Goal: Check status: Check status

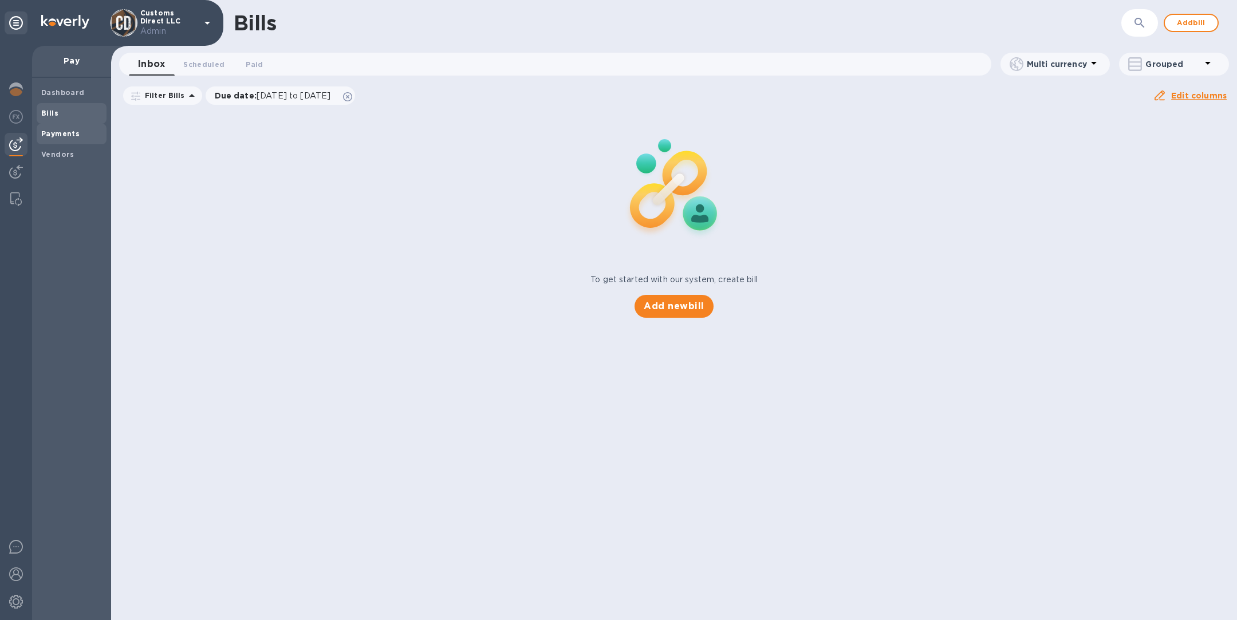
click at [72, 132] on b "Payments" at bounding box center [60, 133] width 38 height 9
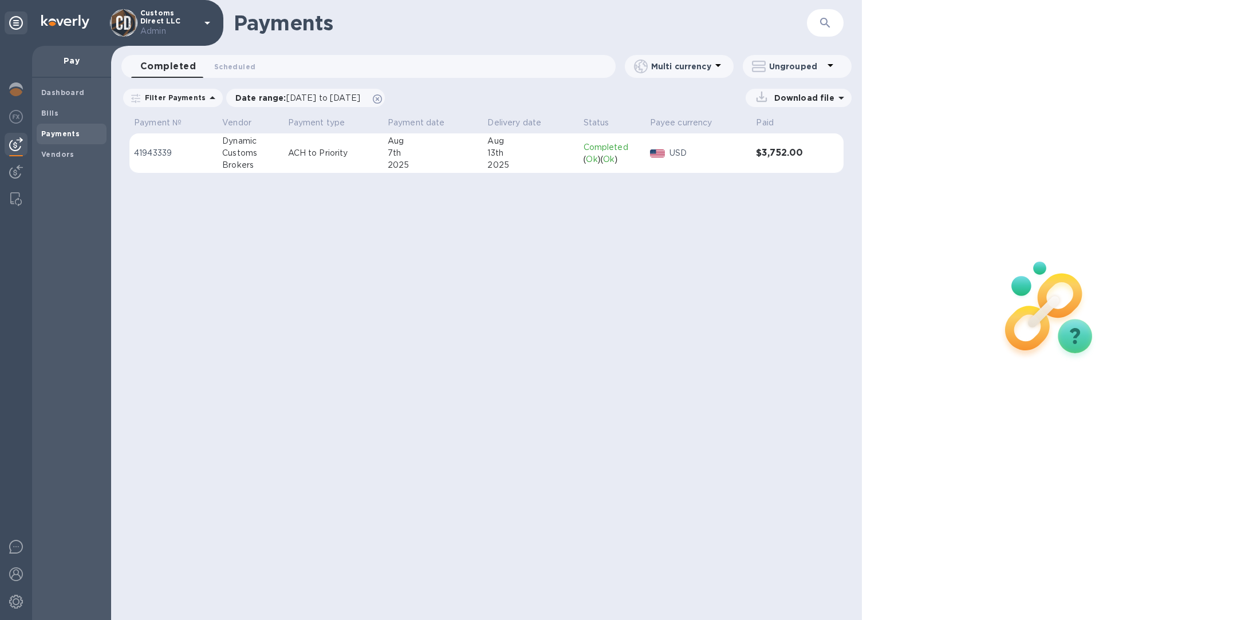
click at [331, 155] on p "ACH to Priority" at bounding box center [333, 153] width 91 height 12
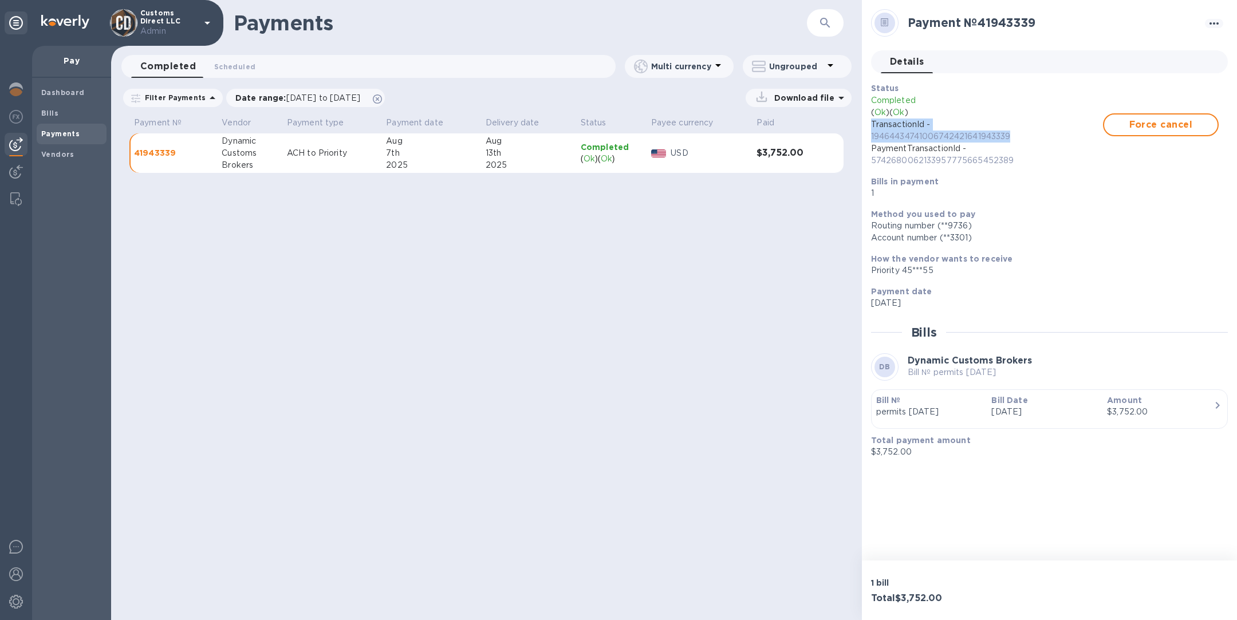
drag, startPoint x: 1024, startPoint y: 135, endPoint x: 868, endPoint y: 124, distance: 155.6
click at [868, 125] on div "Status Completed ( Ok ) ( Ok ) TransactionId - 19464434741006742421641943339 Pa…" at bounding box center [1045, 141] width 357 height 126
copy p "TransactionId - 19464434741006742421641943339"
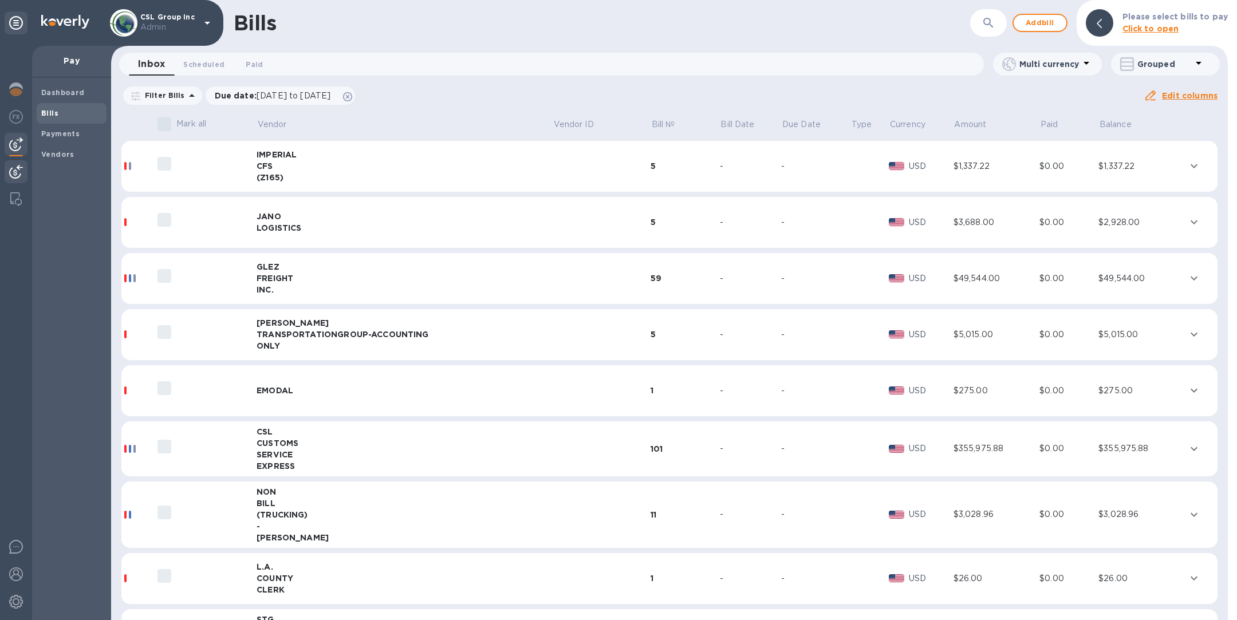
click at [21, 172] on img at bounding box center [16, 172] width 14 height 14
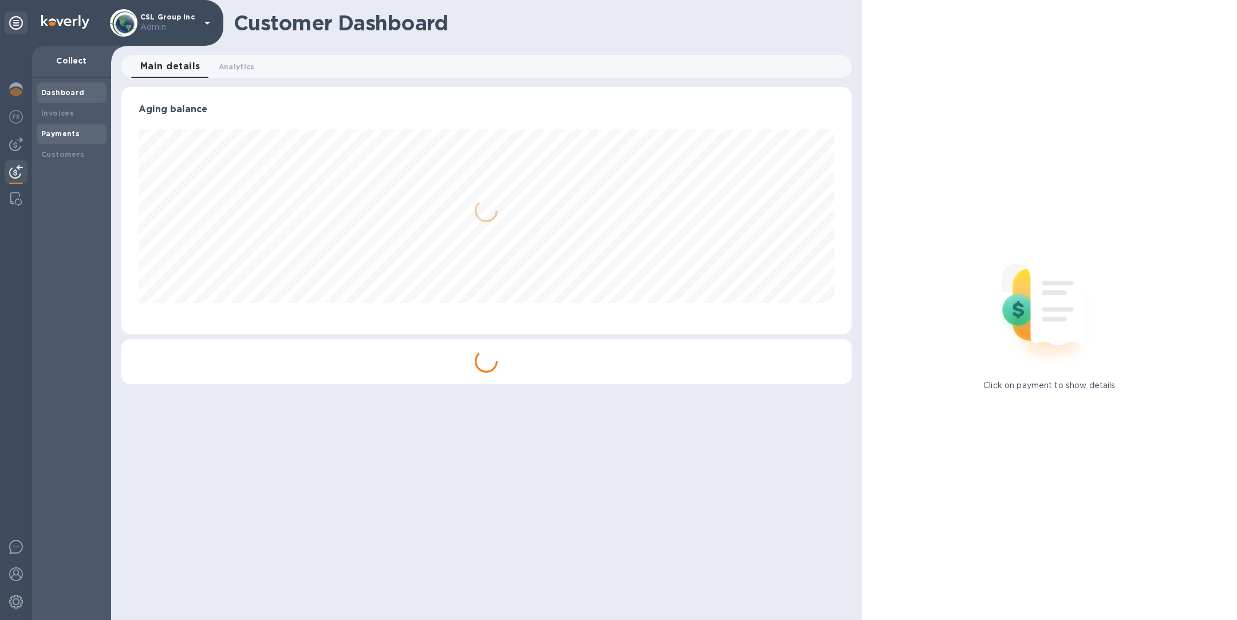
scroll to position [247, 730]
click at [65, 131] on b "Payments" at bounding box center [60, 133] width 38 height 9
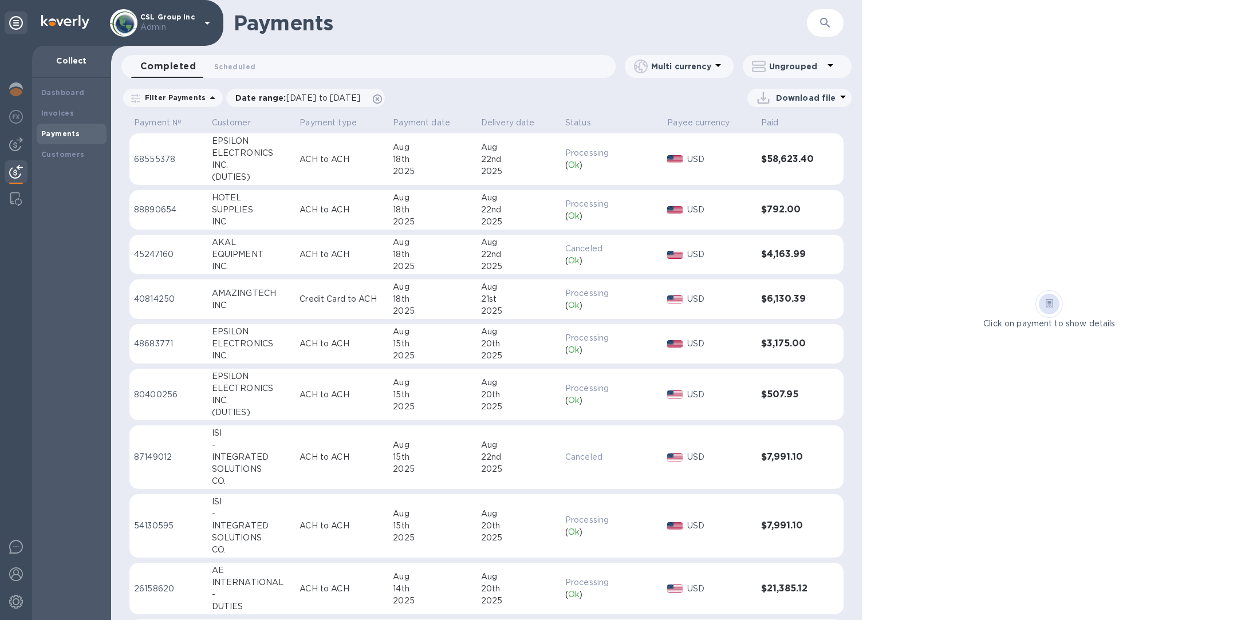
click at [816, 26] on button "button" at bounding box center [825, 22] width 27 height 27
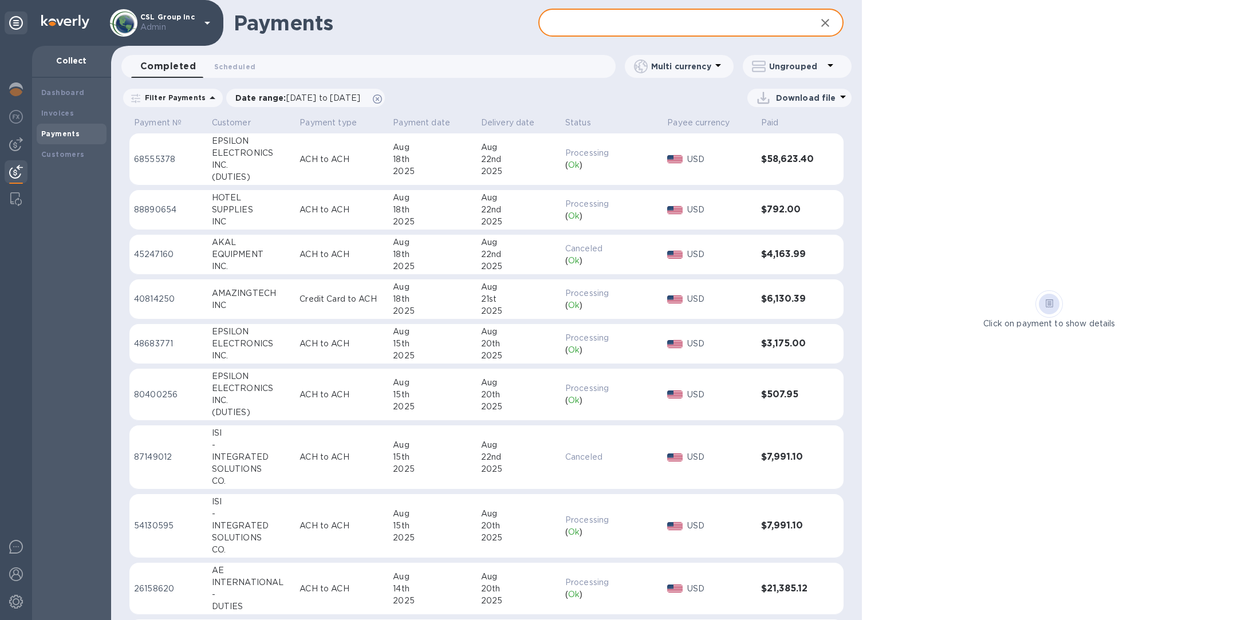
paste input "CSL Group Inc"
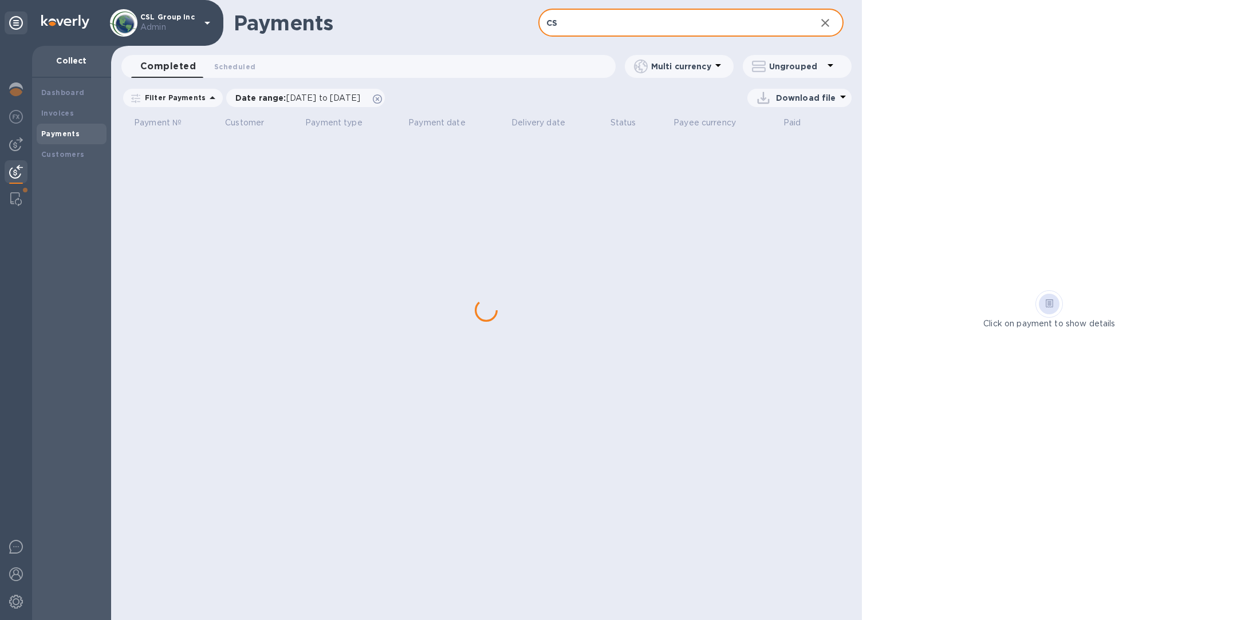
type input "C"
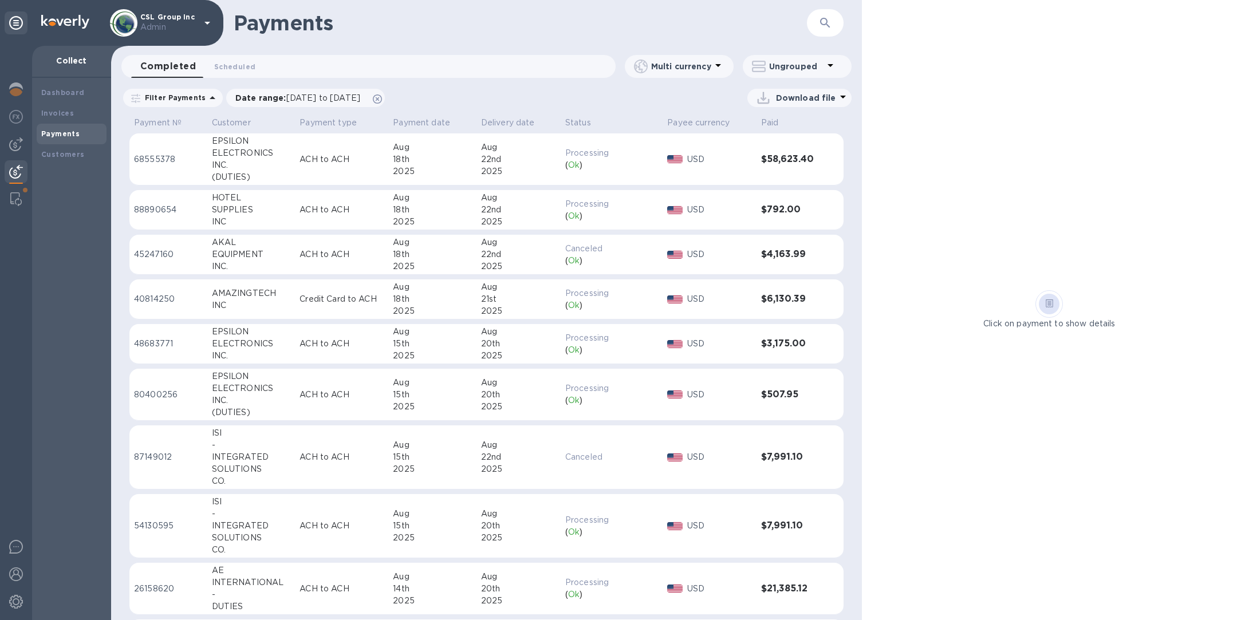
click at [835, 22] on button "button" at bounding box center [825, 22] width 27 height 27
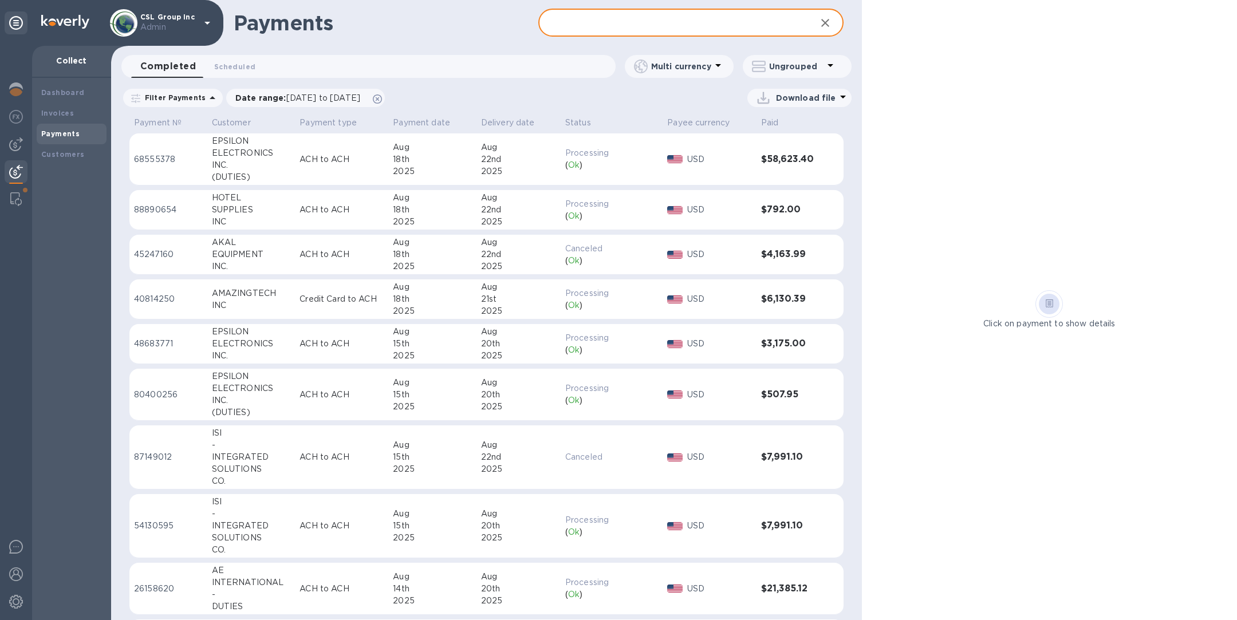
paste input "AKAL EQUIPMENT INC."
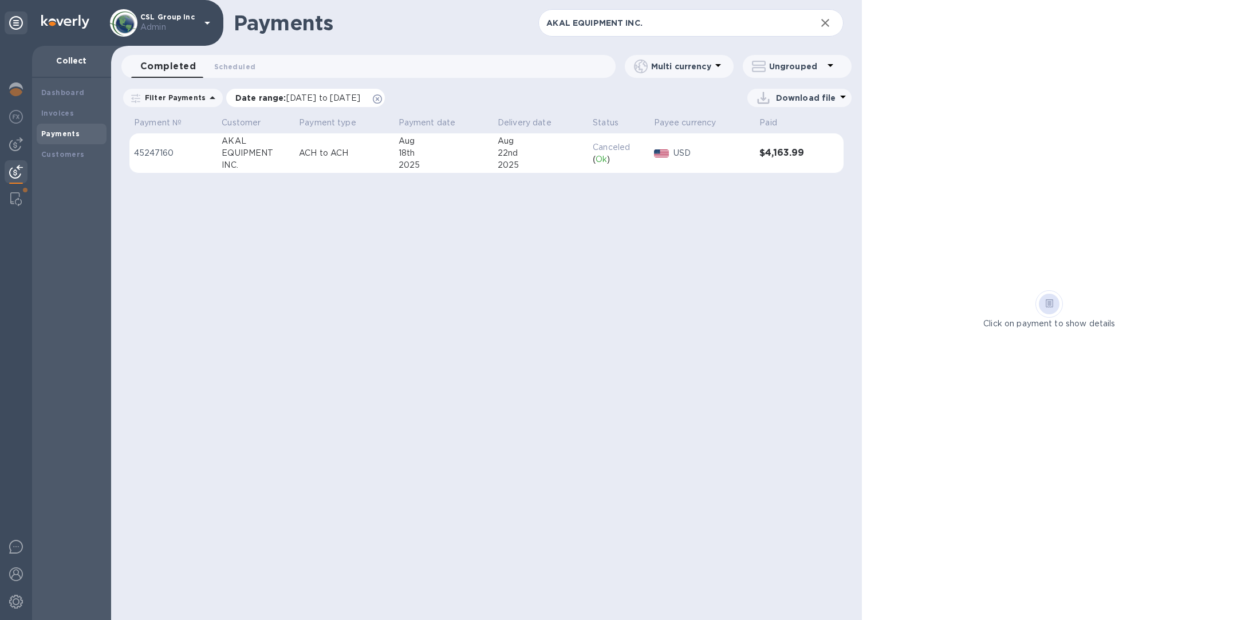
click at [382, 96] on icon at bounding box center [377, 99] width 9 height 9
click at [388, 164] on td "ACH to ACH" at bounding box center [343, 153] width 99 height 40
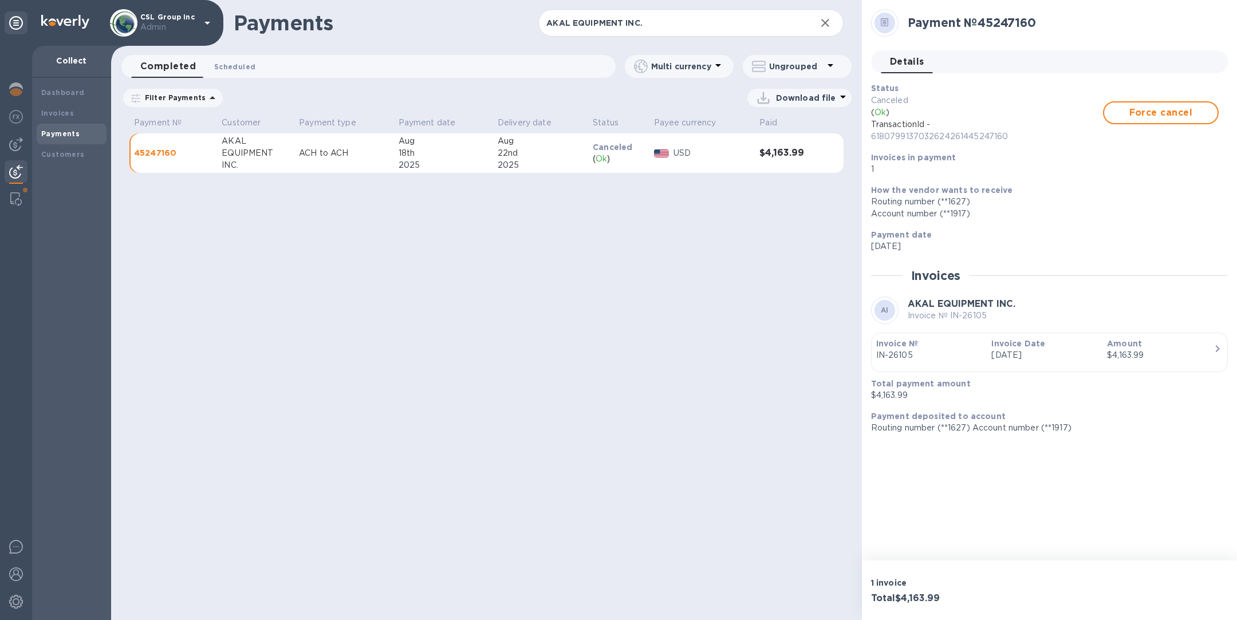
click at [230, 63] on span "Scheduled 0" at bounding box center [234, 67] width 41 height 12
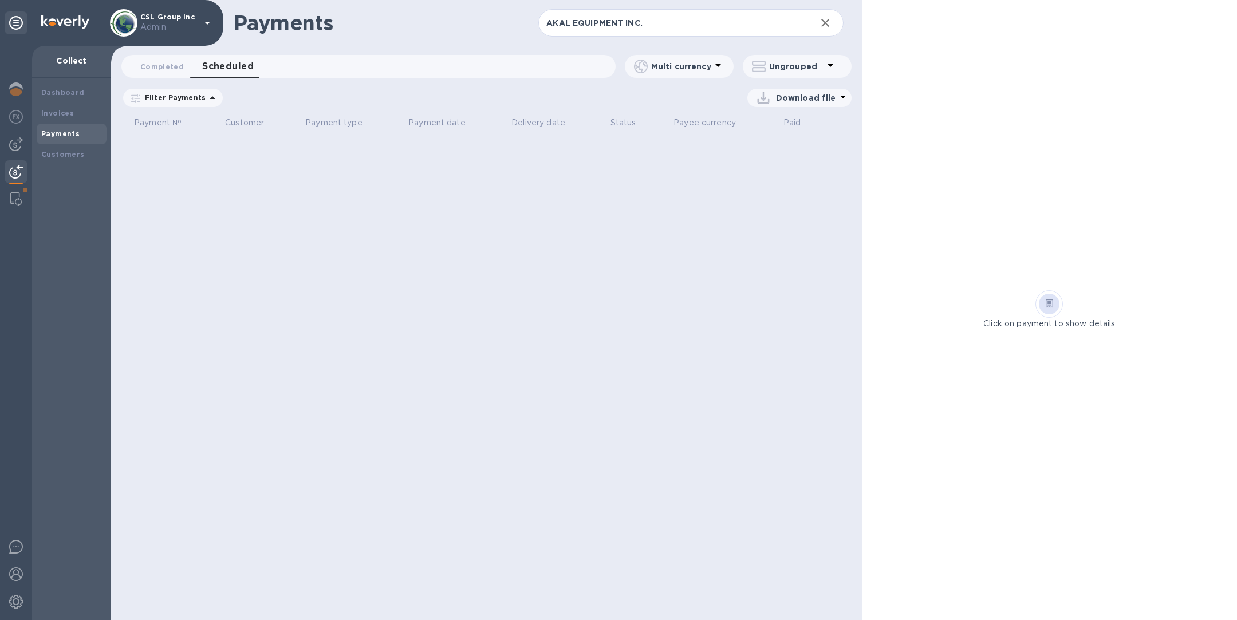
click at [0, 0] on icon at bounding box center [0, 0] width 0 height 0
click at [671, 25] on input "AKAL EQUIPMENT INC." at bounding box center [672, 23] width 268 height 28
type input "AKAL"
click at [165, 62] on span "Completed 0" at bounding box center [162, 67] width 44 height 12
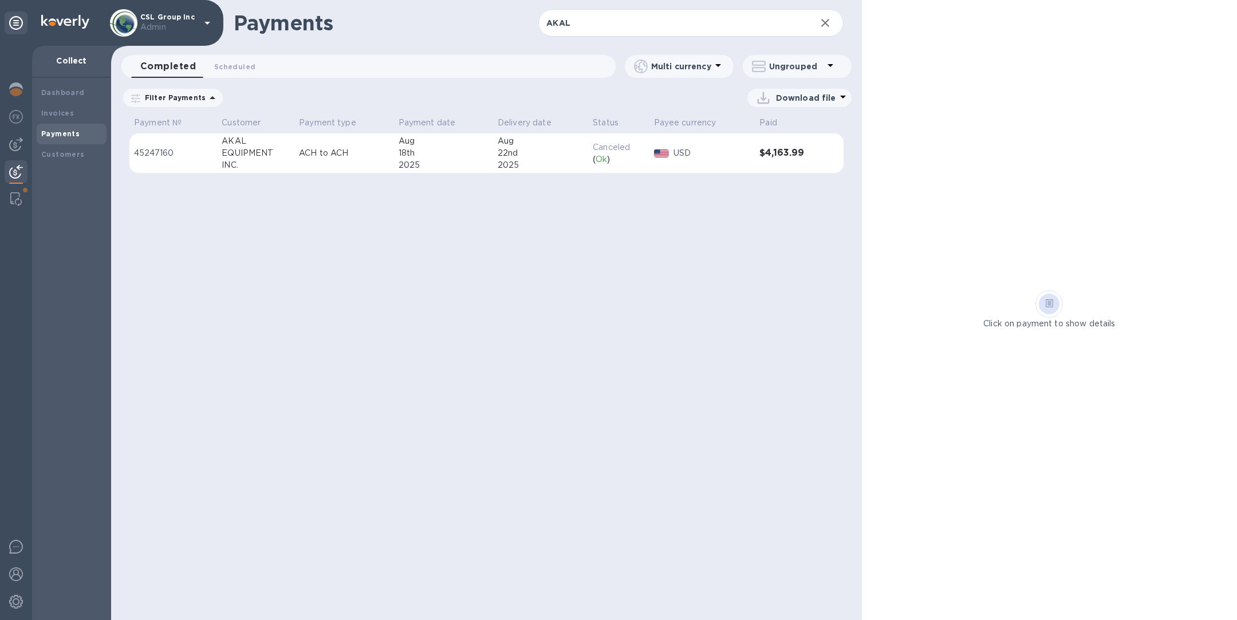
click at [0, 0] on icon at bounding box center [0, 0] width 0 height 0
click at [54, 105] on div "Invoices" at bounding box center [72, 113] width 70 height 21
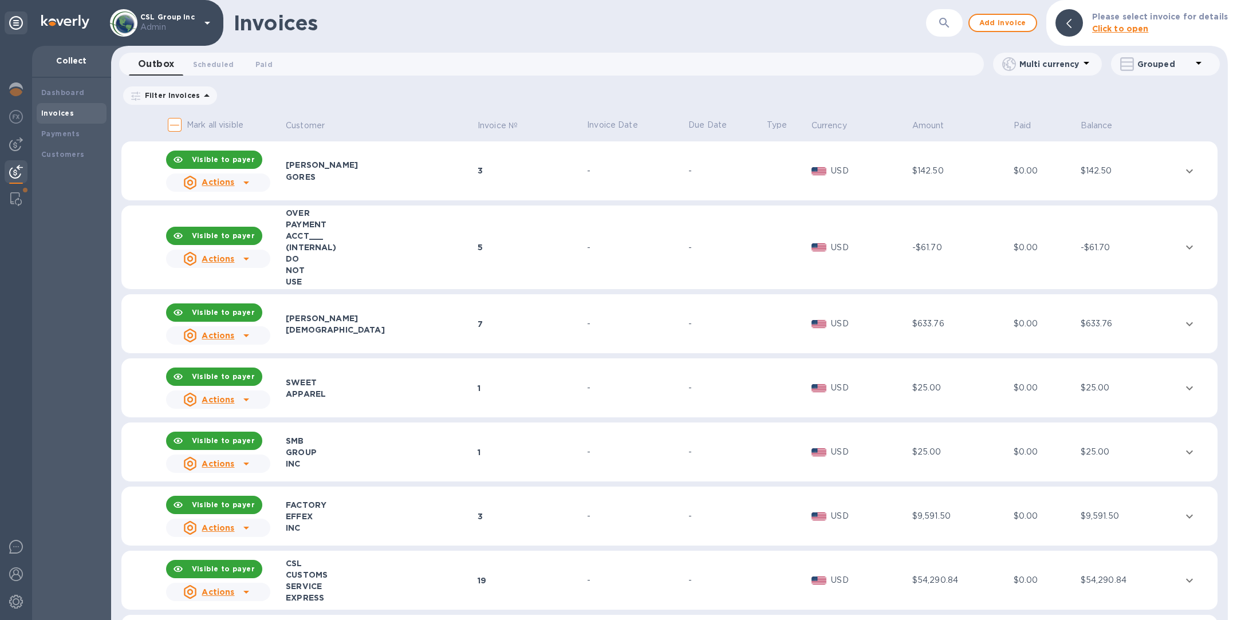
click at [949, 21] on icon "button" at bounding box center [945, 23] width 14 height 14
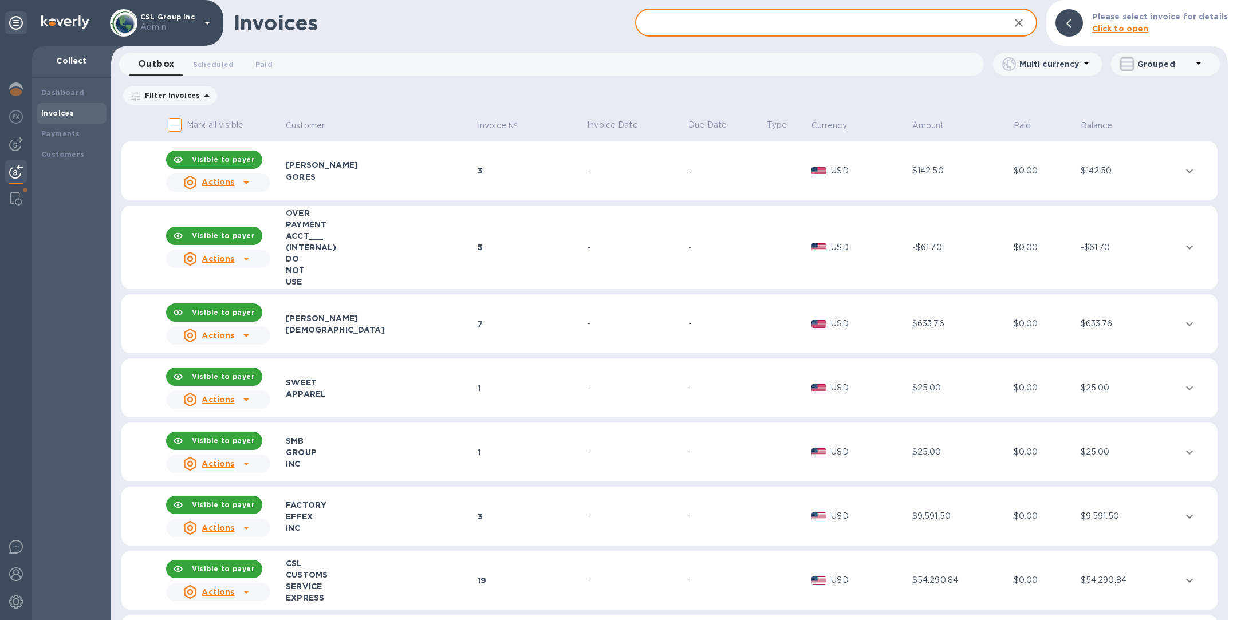
paste input "AKAL EQUIPMENT INC."
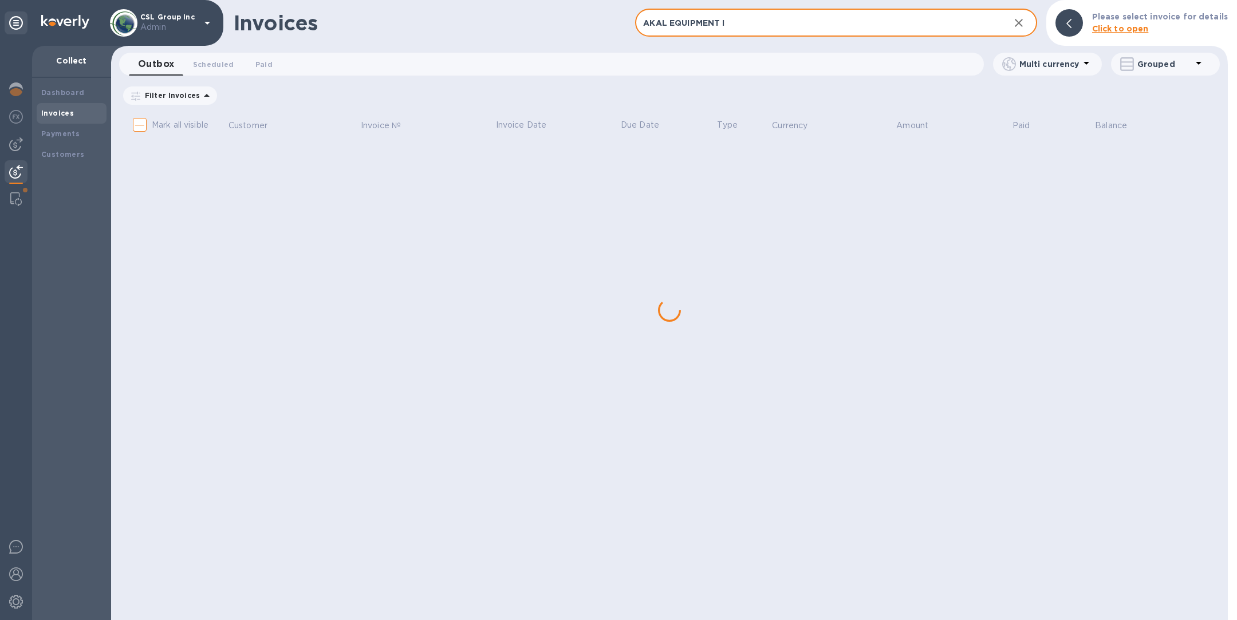
type input "AKAL EQUIPMENT"
checkbox input "true"
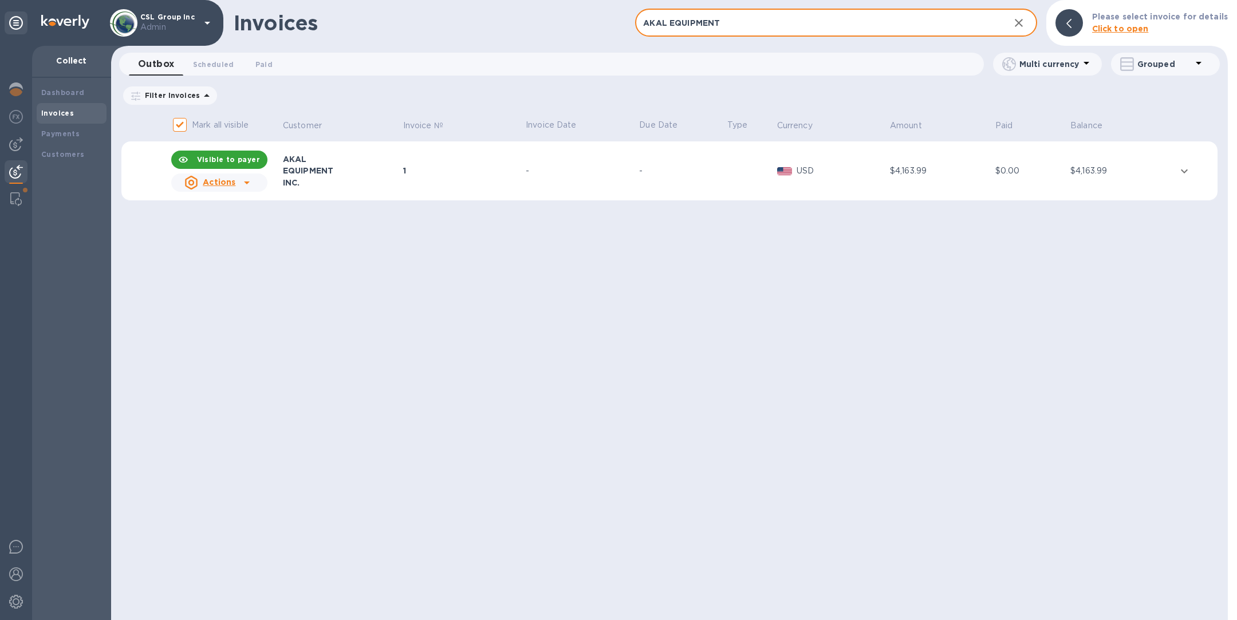
type input "AKAL EQUIPMENT"
click at [543, 175] on div "-" at bounding box center [581, 171] width 110 height 12
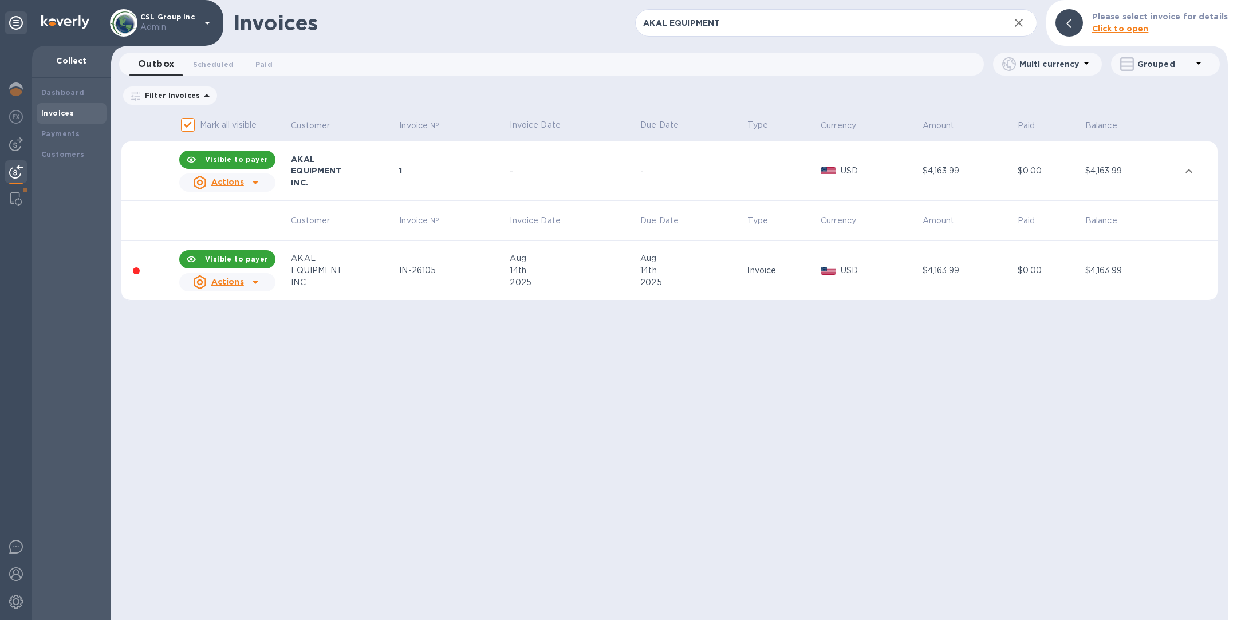
click at [482, 272] on div "IN-26105" at bounding box center [452, 271] width 107 height 12
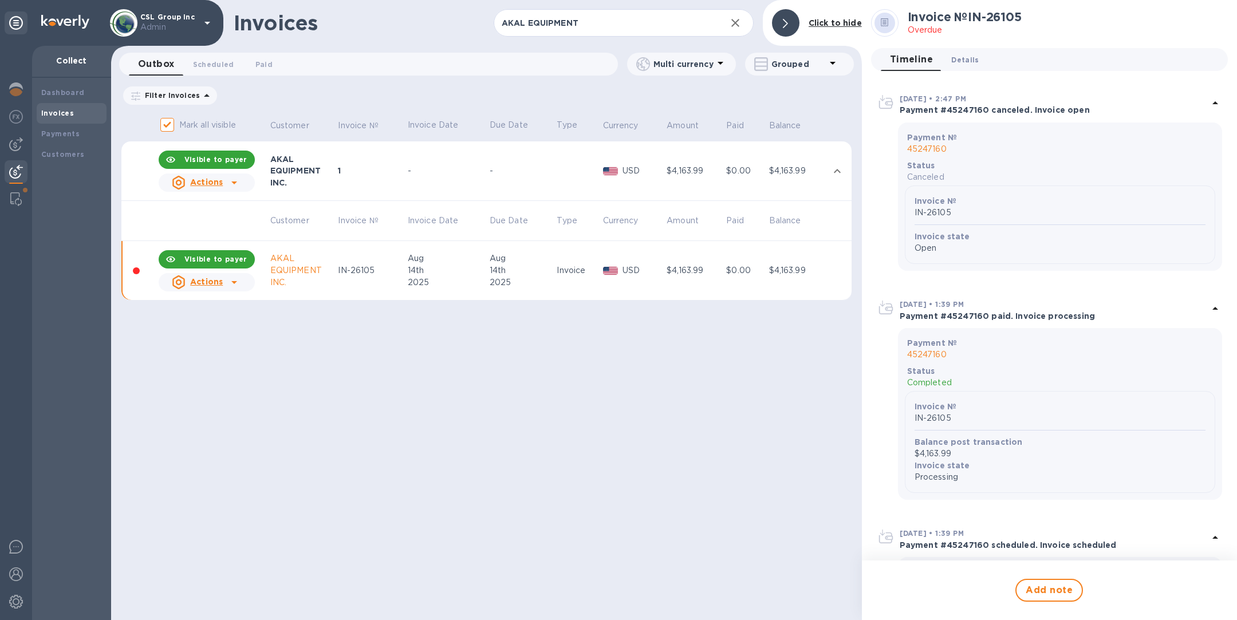
click at [953, 63] on span "Details 0" at bounding box center [965, 60] width 27 height 12
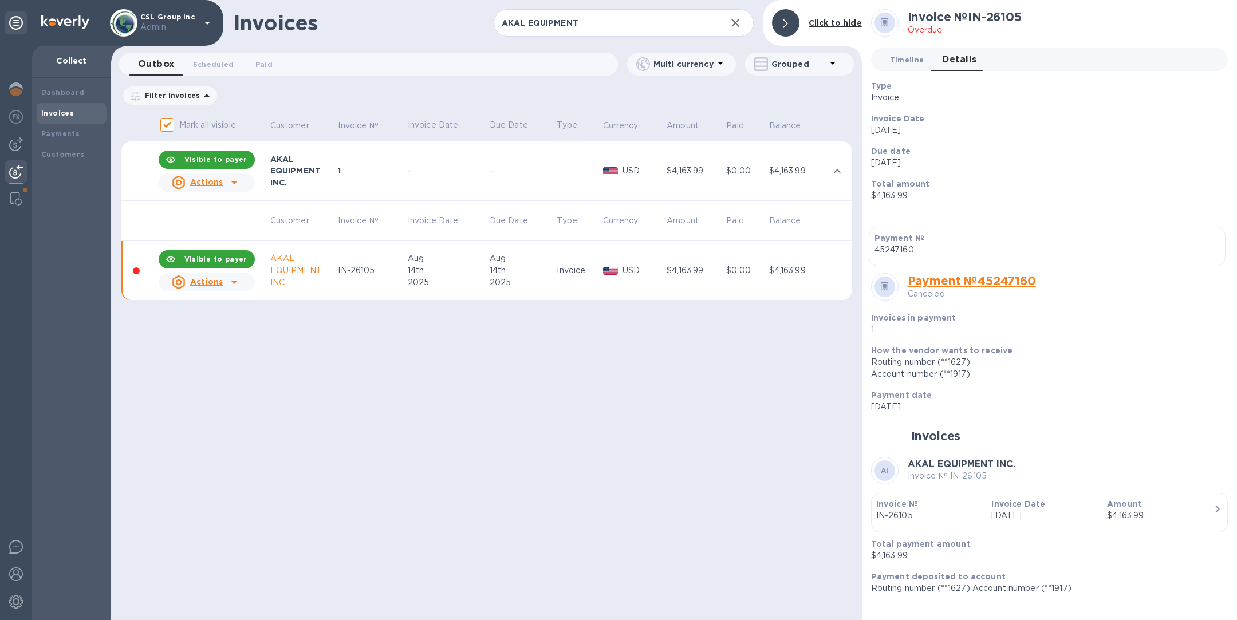
click at [898, 65] on span "Timeline 0" at bounding box center [907, 60] width 34 height 12
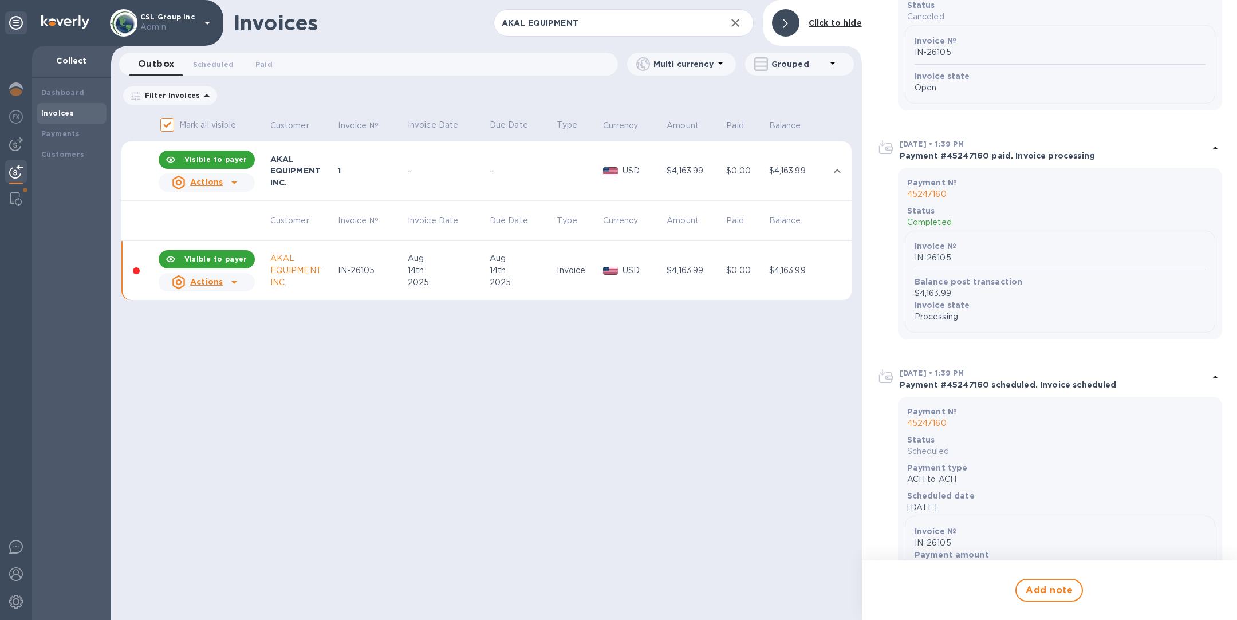
scroll to position [473, 0]
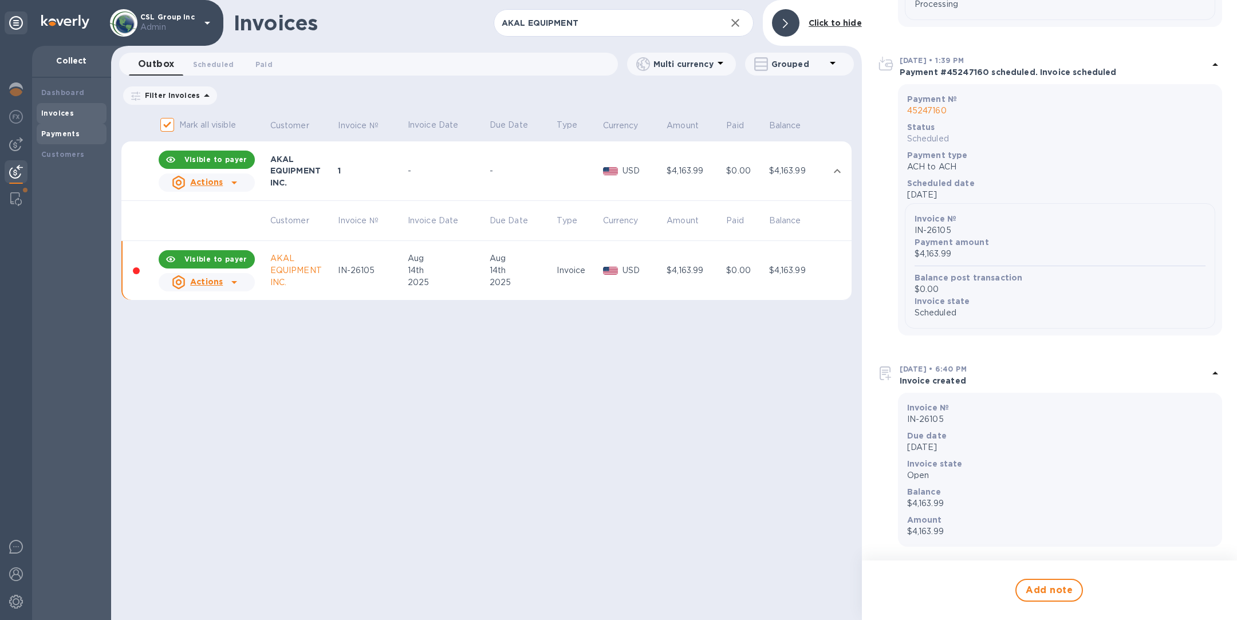
click at [66, 132] on b "Payments" at bounding box center [60, 133] width 38 height 9
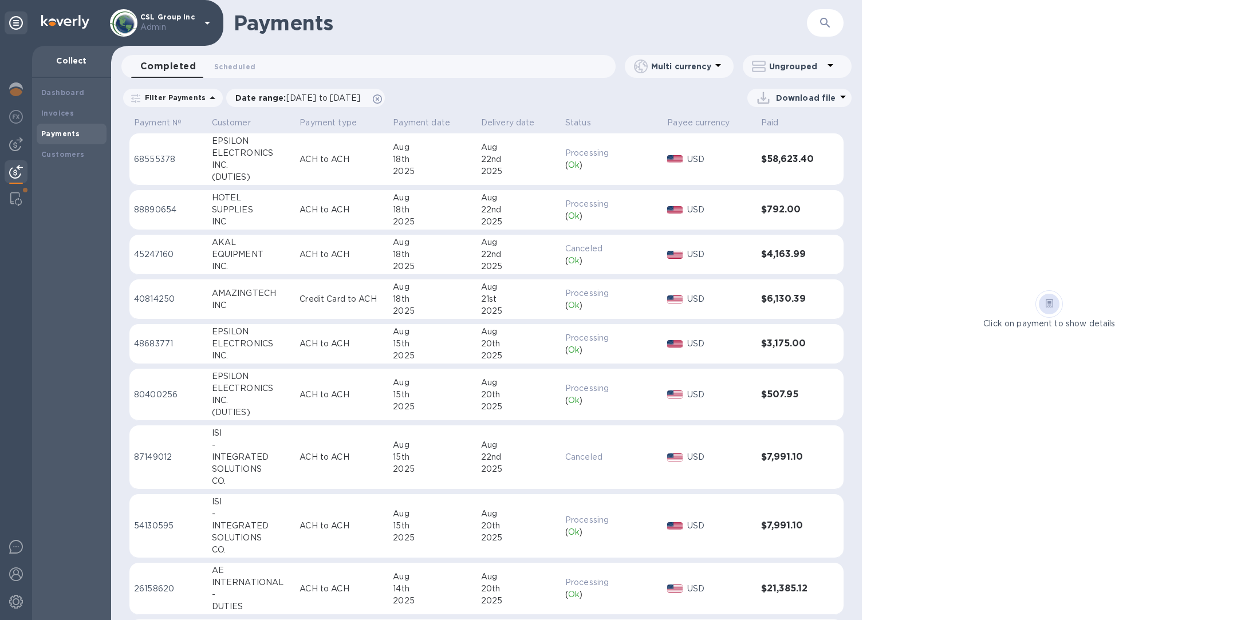
click at [309, 259] on p "ACH to ACH" at bounding box center [342, 255] width 84 height 12
